Goal: Task Accomplishment & Management: Use online tool/utility

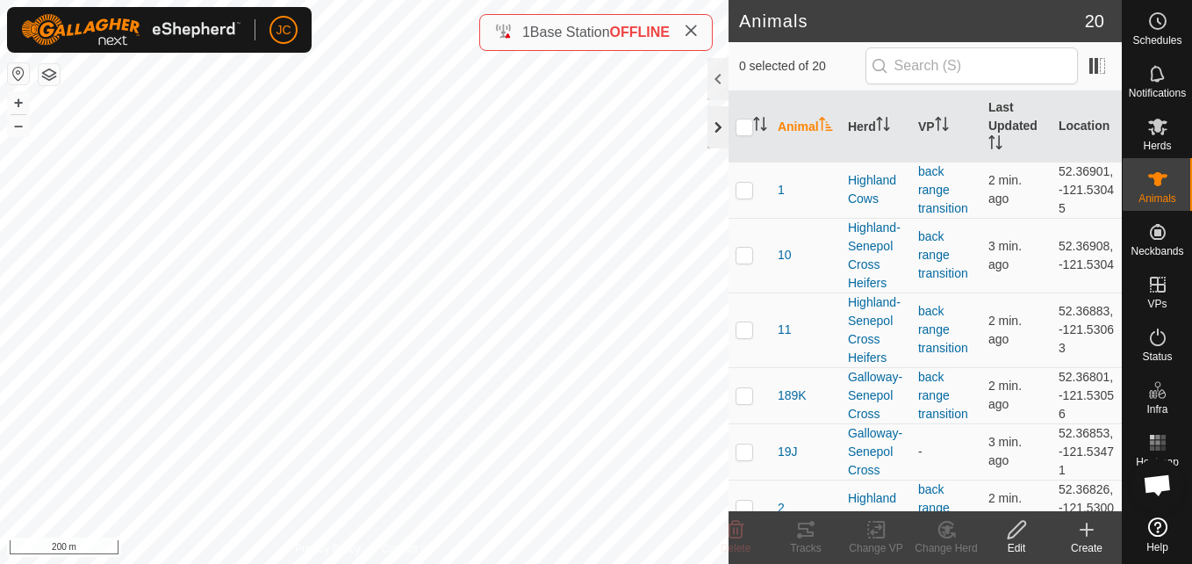
click at [720, 124] on div at bounding box center [718, 127] width 21 height 42
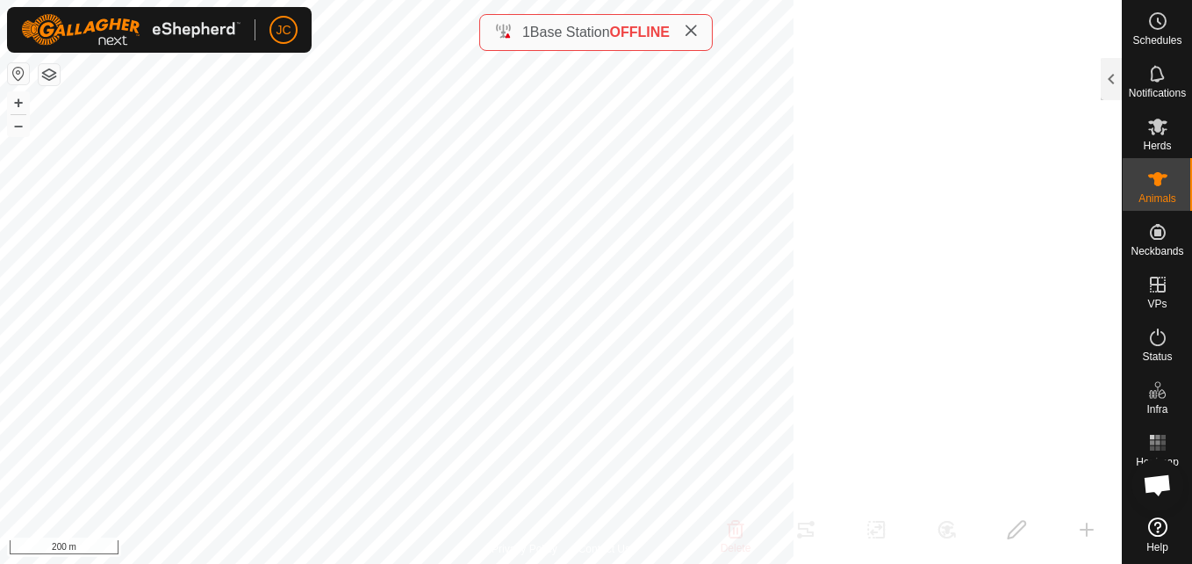
scroll to position [509, 0]
checkbox input "false"
checkbox input "true"
checkbox input "false"
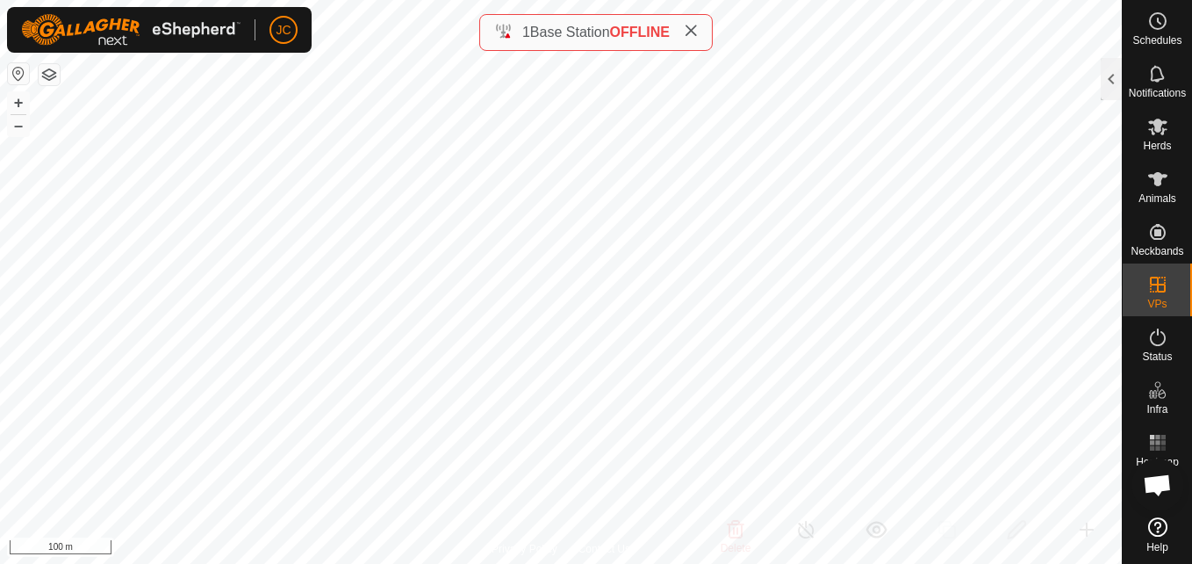
checkbox input "false"
checkbox input "true"
checkbox input "false"
checkbox input "true"
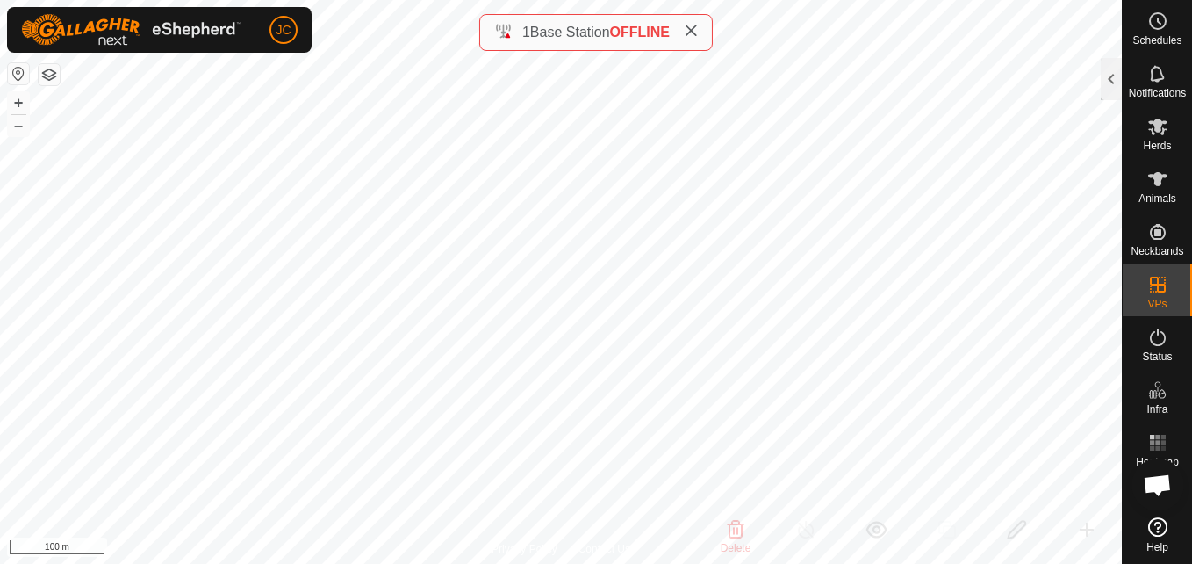
checkbox input "false"
checkbox input "true"
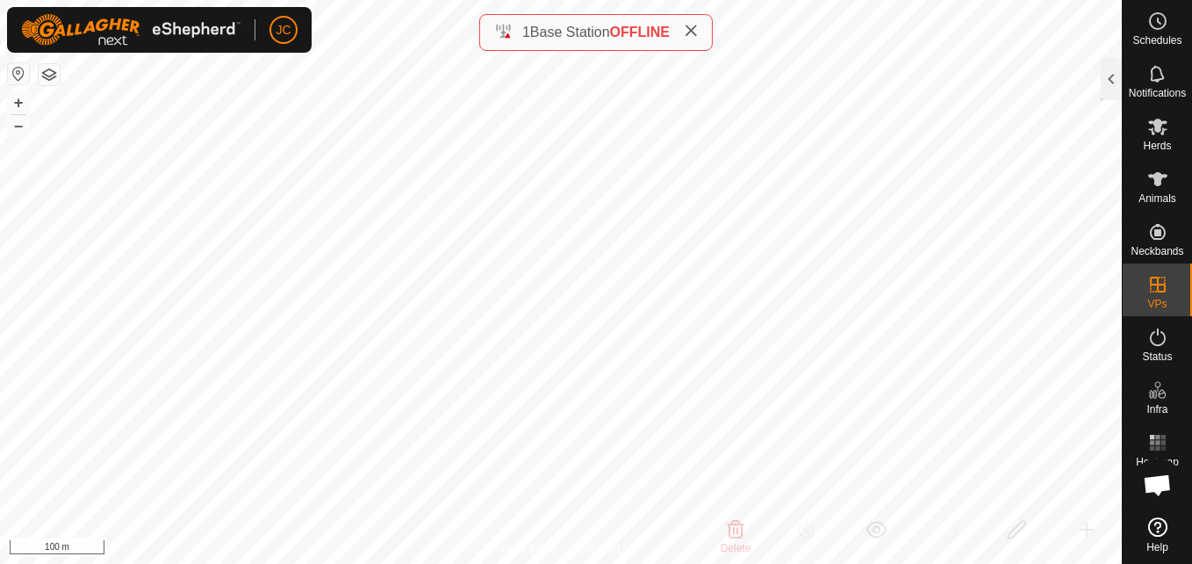
checkbox input "true"
checkbox input "false"
checkbox input "true"
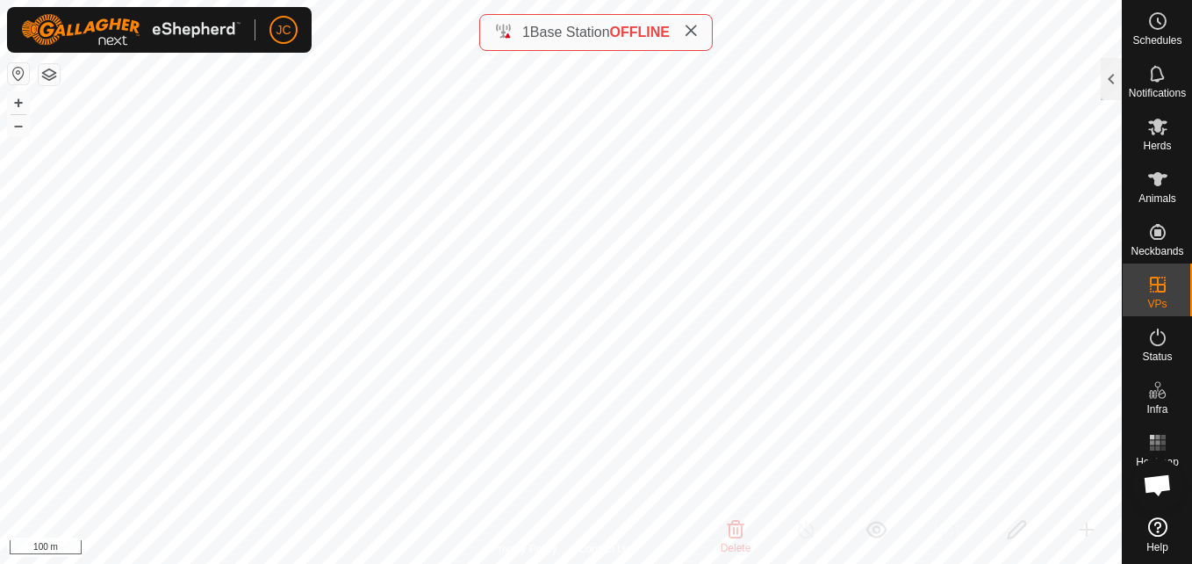
checkbox input "false"
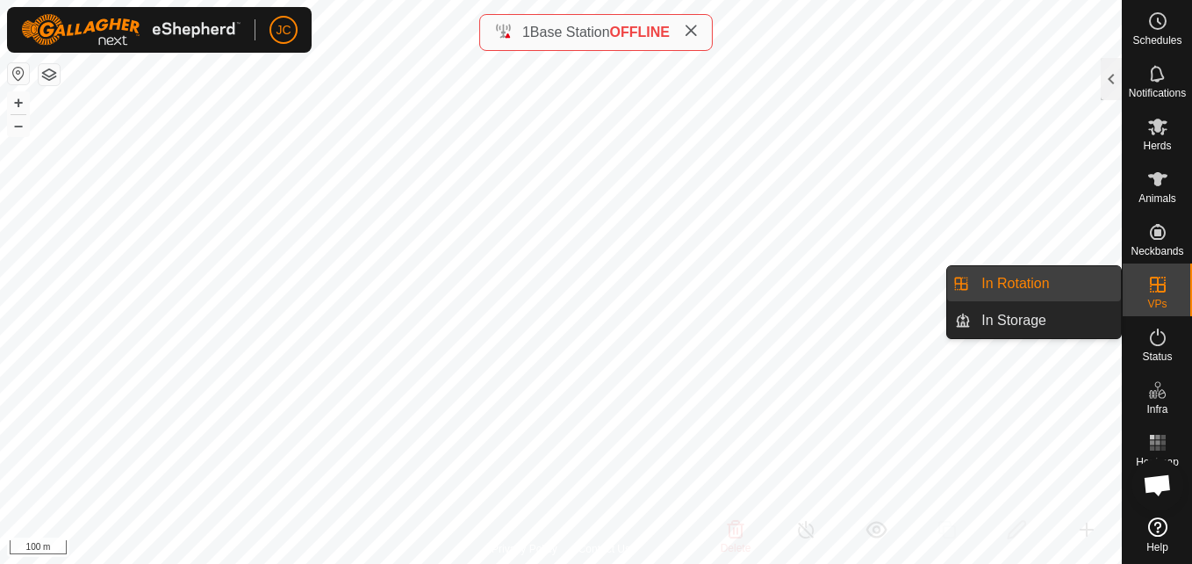
click at [1164, 307] on span "VPs" at bounding box center [1156, 304] width 19 height 11
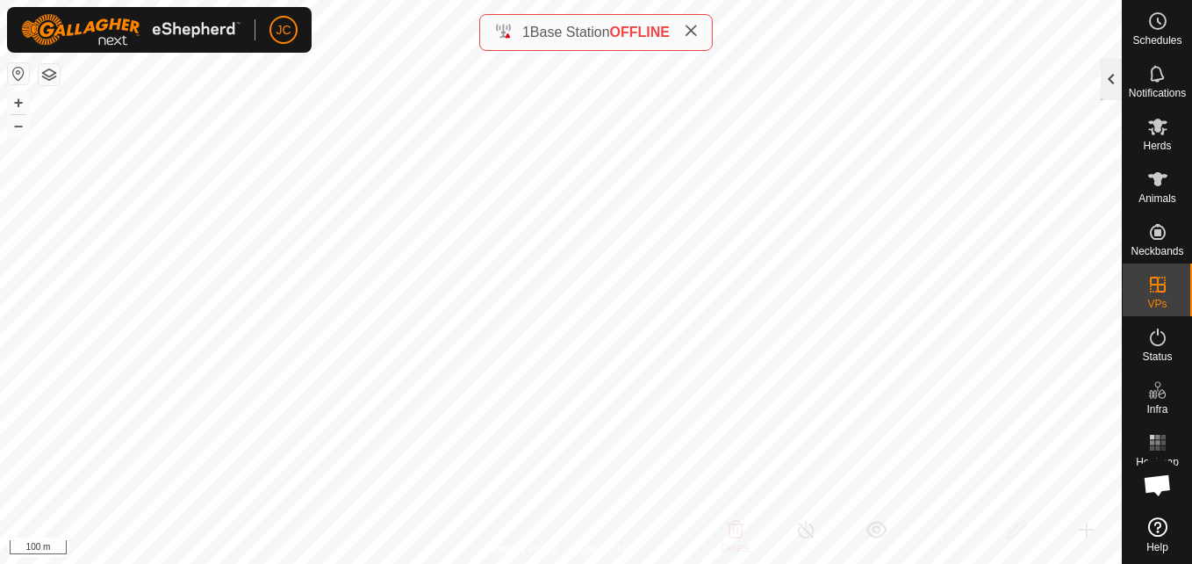
click at [1111, 62] on div at bounding box center [1111, 79] width 21 height 42
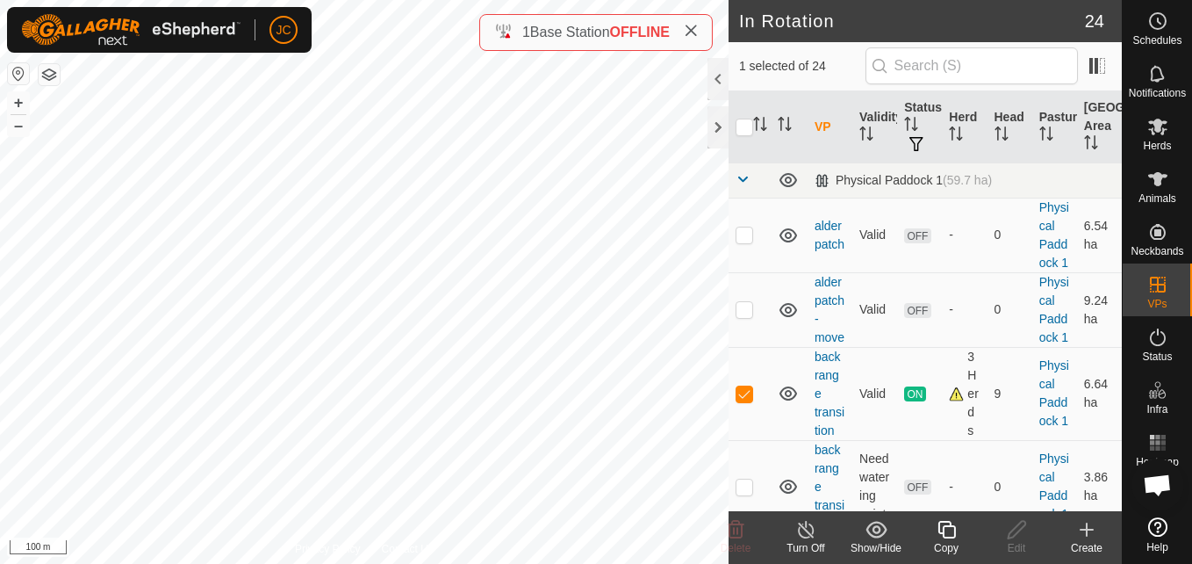
click at [945, 520] on icon at bounding box center [947, 529] width 22 height 21
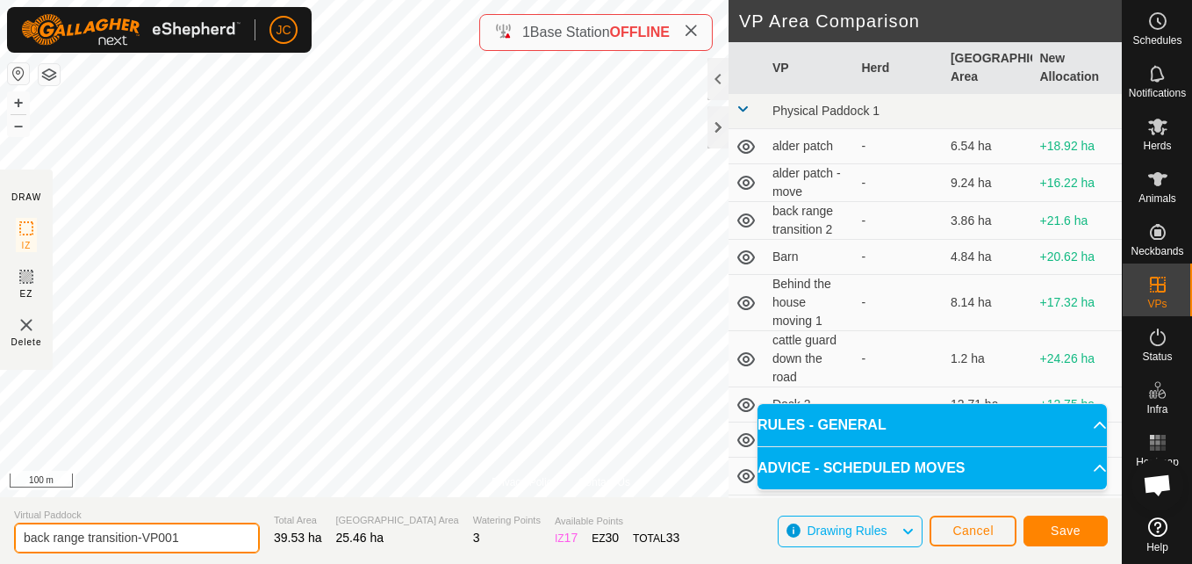
click at [164, 544] on input "back range transition-VP001" at bounding box center [137, 537] width 246 height 31
type input "1"
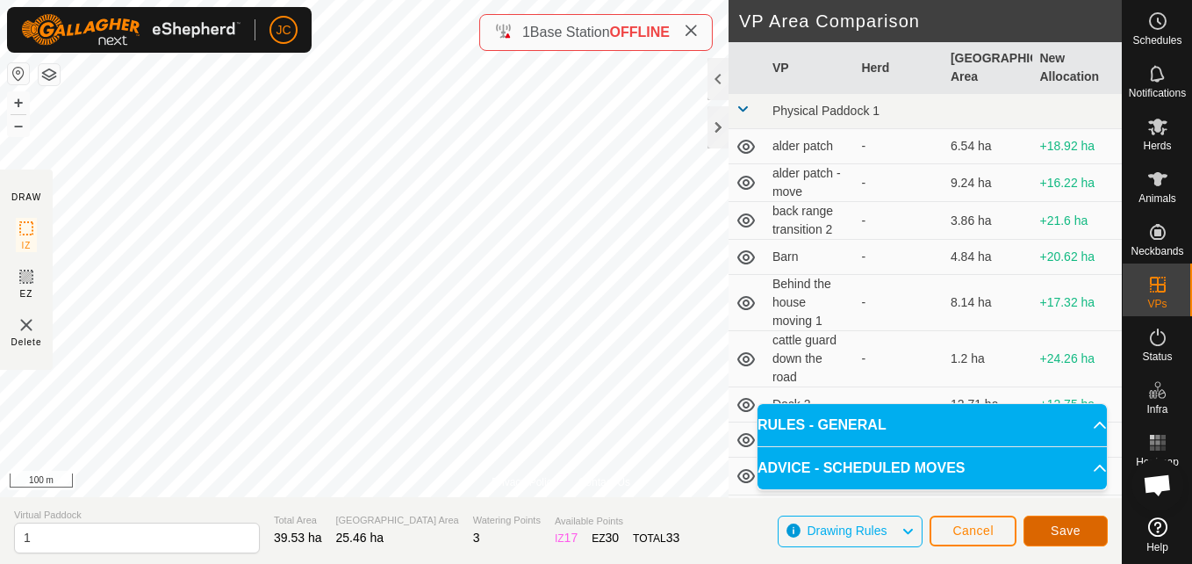
click at [1068, 533] on span "Save" at bounding box center [1066, 530] width 30 height 14
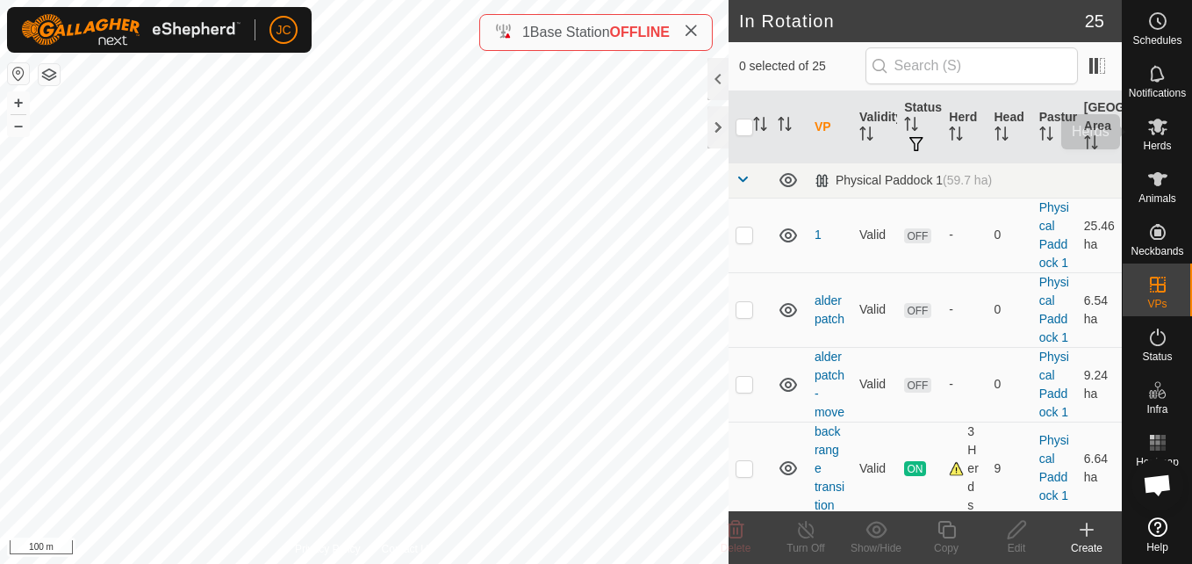
drag, startPoint x: 797, startPoint y: 470, endPoint x: 1172, endPoint y: 132, distance: 504.8
click at [1172, 132] on es-mob-svg-icon at bounding box center [1158, 126] width 32 height 28
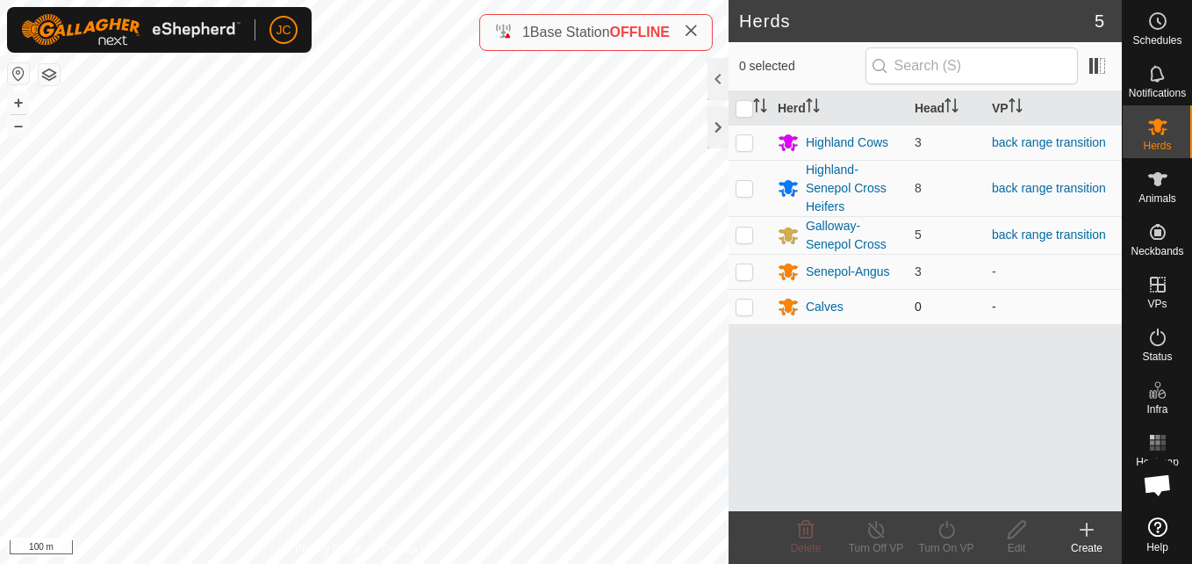
click at [755, 308] on td at bounding box center [750, 306] width 42 height 35
checkbox input "true"
click at [817, 524] on delete-svg-icon at bounding box center [806, 529] width 70 height 21
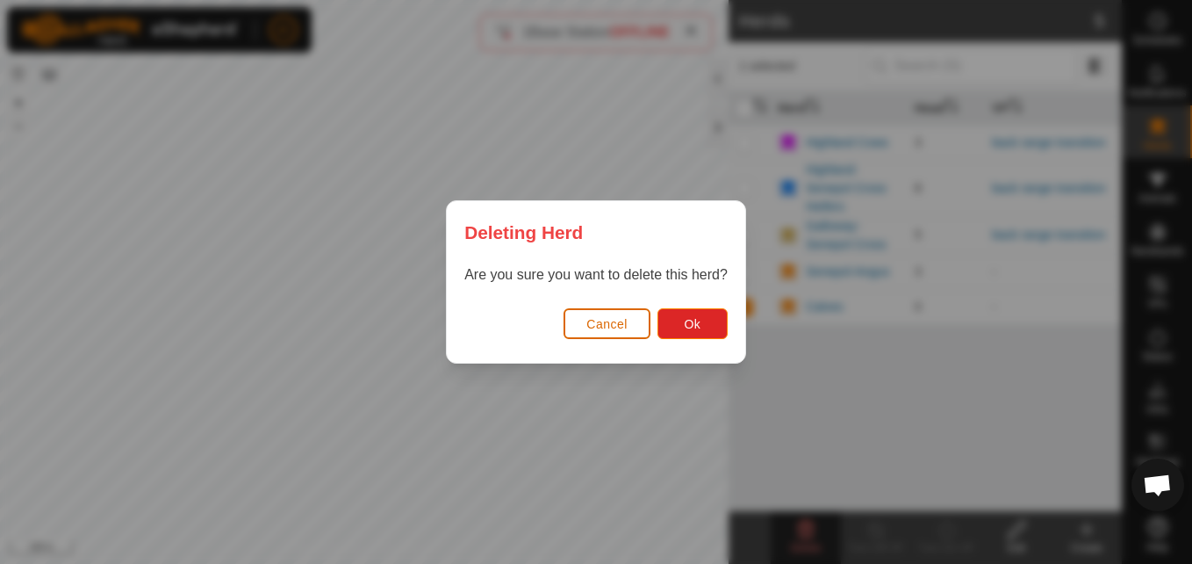
click at [566, 322] on button "Cancel" at bounding box center [607, 323] width 87 height 31
